Goal: Task Accomplishment & Management: Use online tool/utility

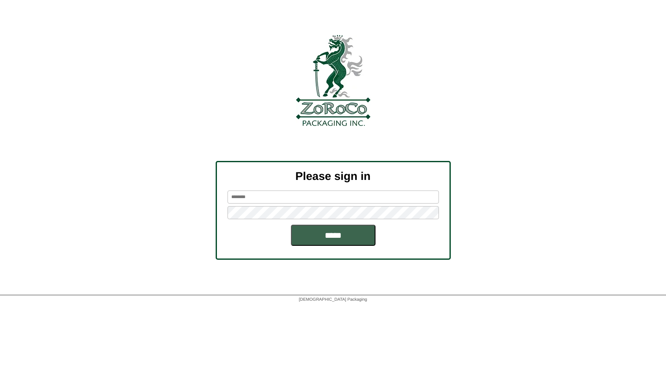
type input "*******"
click at [333, 235] on input "*****" at bounding box center [333, 235] width 85 height 21
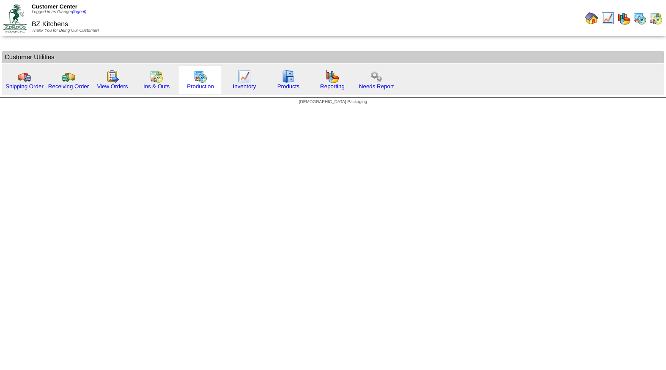
click at [199, 81] on img at bounding box center [201, 77] width 14 height 14
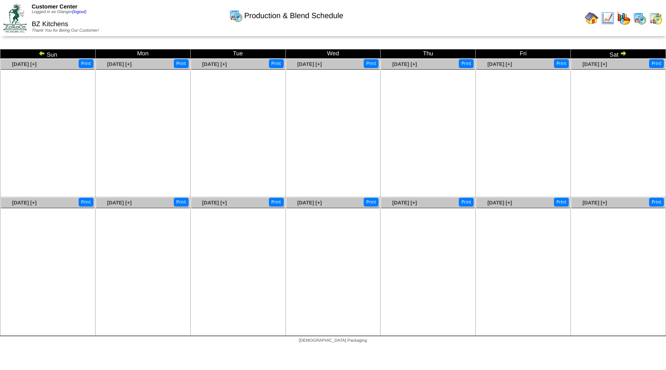
click at [40, 55] on img at bounding box center [41, 53] width 7 height 7
